Goal: Task Accomplishment & Management: Manage account settings

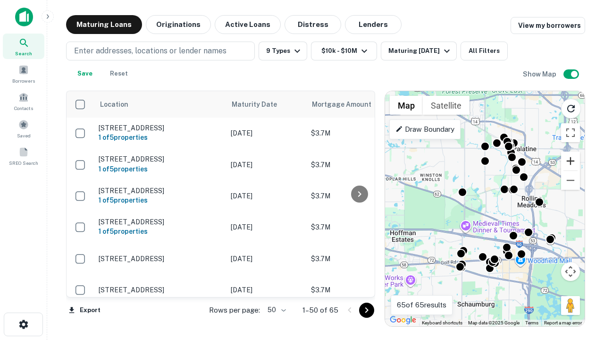
click at [570, 161] on button "Zoom in" at bounding box center [570, 160] width 19 height 19
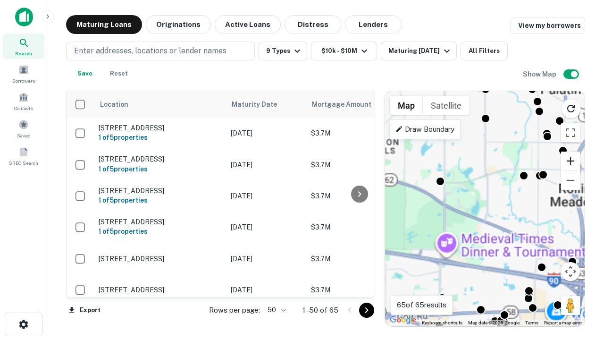
click at [570, 161] on button "Zoom in" at bounding box center [570, 160] width 19 height 19
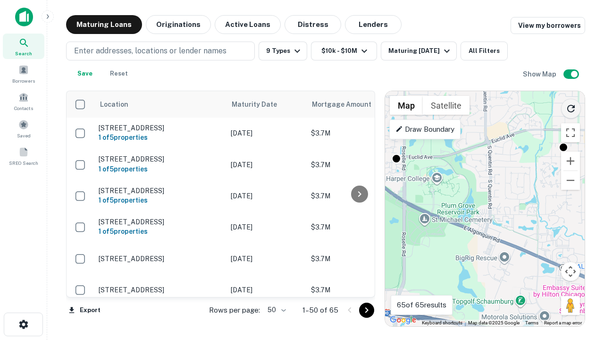
click at [571, 107] on icon "Reload search area" at bounding box center [570, 108] width 11 height 11
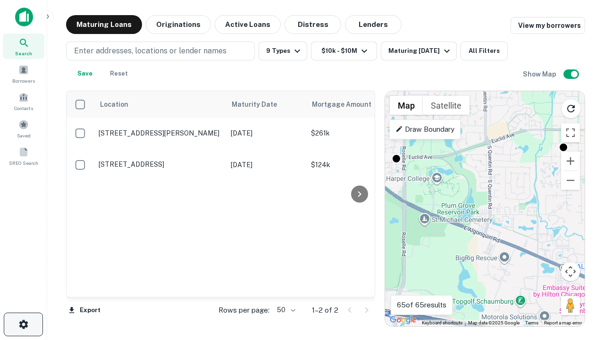
click at [23, 324] on icon "button" at bounding box center [23, 323] width 11 height 11
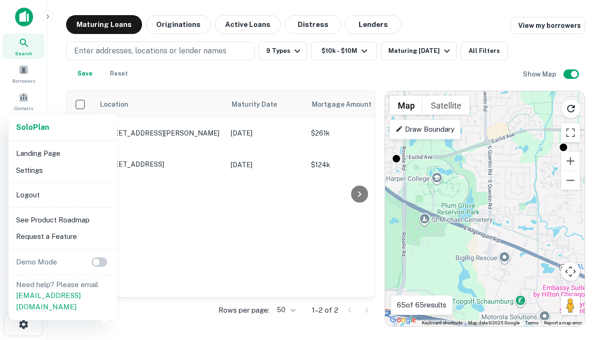
click at [62, 194] on li "Logout" at bounding box center [62, 194] width 101 height 17
